Goal: Find specific page/section: Find specific page/section

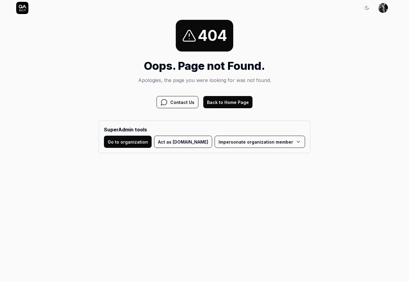
click at [227, 102] on button "Back to Home Page" at bounding box center [227, 102] width 49 height 12
click at [238, 104] on button "Back to Home Page" at bounding box center [227, 102] width 49 height 12
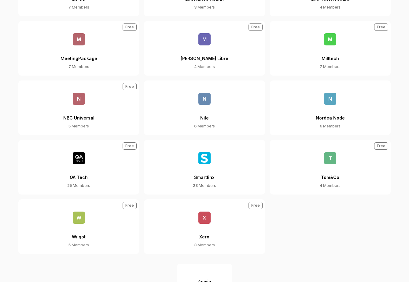
scroll to position [398, 0]
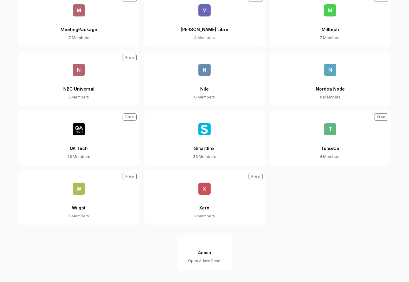
click at [196, 247] on button "Admin Open Admin Panel" at bounding box center [204, 252] width 55 height 35
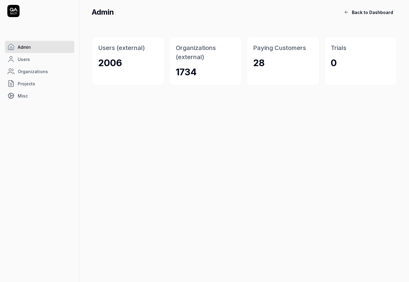
click at [47, 62] on link "Users" at bounding box center [39, 59] width 69 height 12
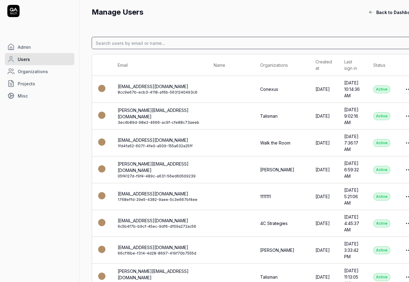
click at [196, 41] on input at bounding box center [256, 43] width 329 height 12
type input "ia4ops"
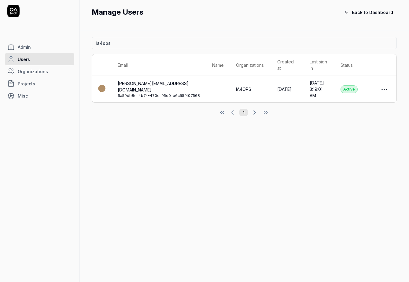
click at [239, 83] on td "IA4OPS" at bounding box center [250, 89] width 41 height 27
click at [40, 70] on span "Organizations" at bounding box center [33, 71] width 30 height 6
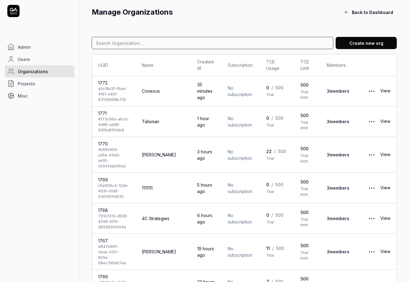
click at [128, 46] on input at bounding box center [212, 43] width 241 height 12
type input "ia4ops"
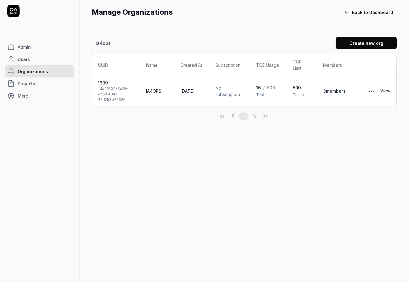
click at [388, 90] on link "View" at bounding box center [385, 91] width 10 height 12
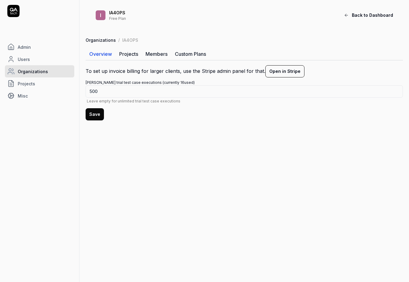
click at [160, 54] on link "Members" at bounding box center [156, 54] width 29 height 12
